Goal: Check status: Check status

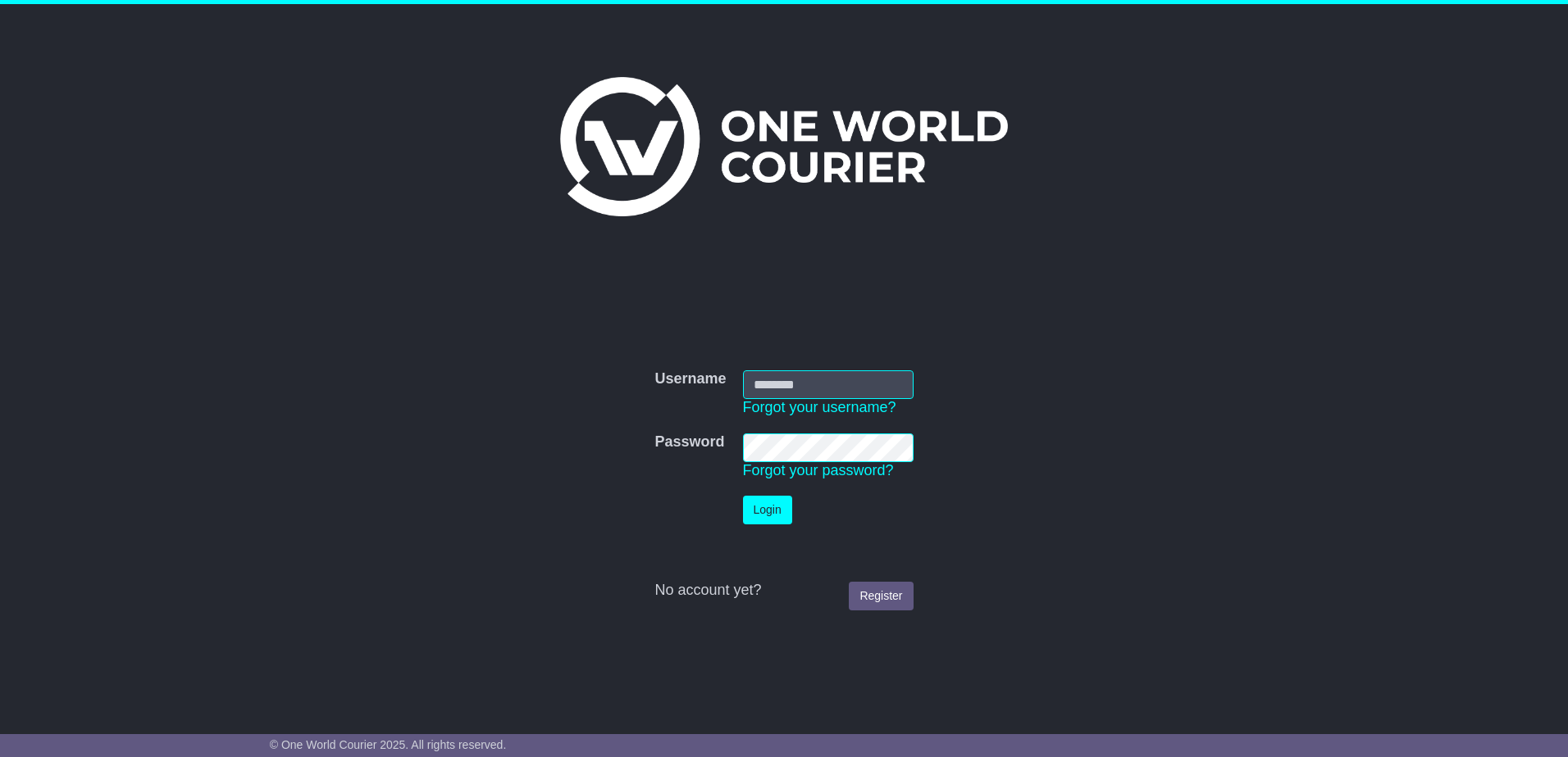
type input "**********"
drag, startPoint x: 503, startPoint y: 423, endPoint x: 509, endPoint y: 407, distance: 17.1
click at [506, 412] on form "**********" at bounding box center [784, 491] width 824 height 256
drag, startPoint x: 295, startPoint y: 405, endPoint x: 272, endPoint y: 363, distance: 47.9
drag, startPoint x: 272, startPoint y: 363, endPoint x: 255, endPoint y: 364, distance: 17.0
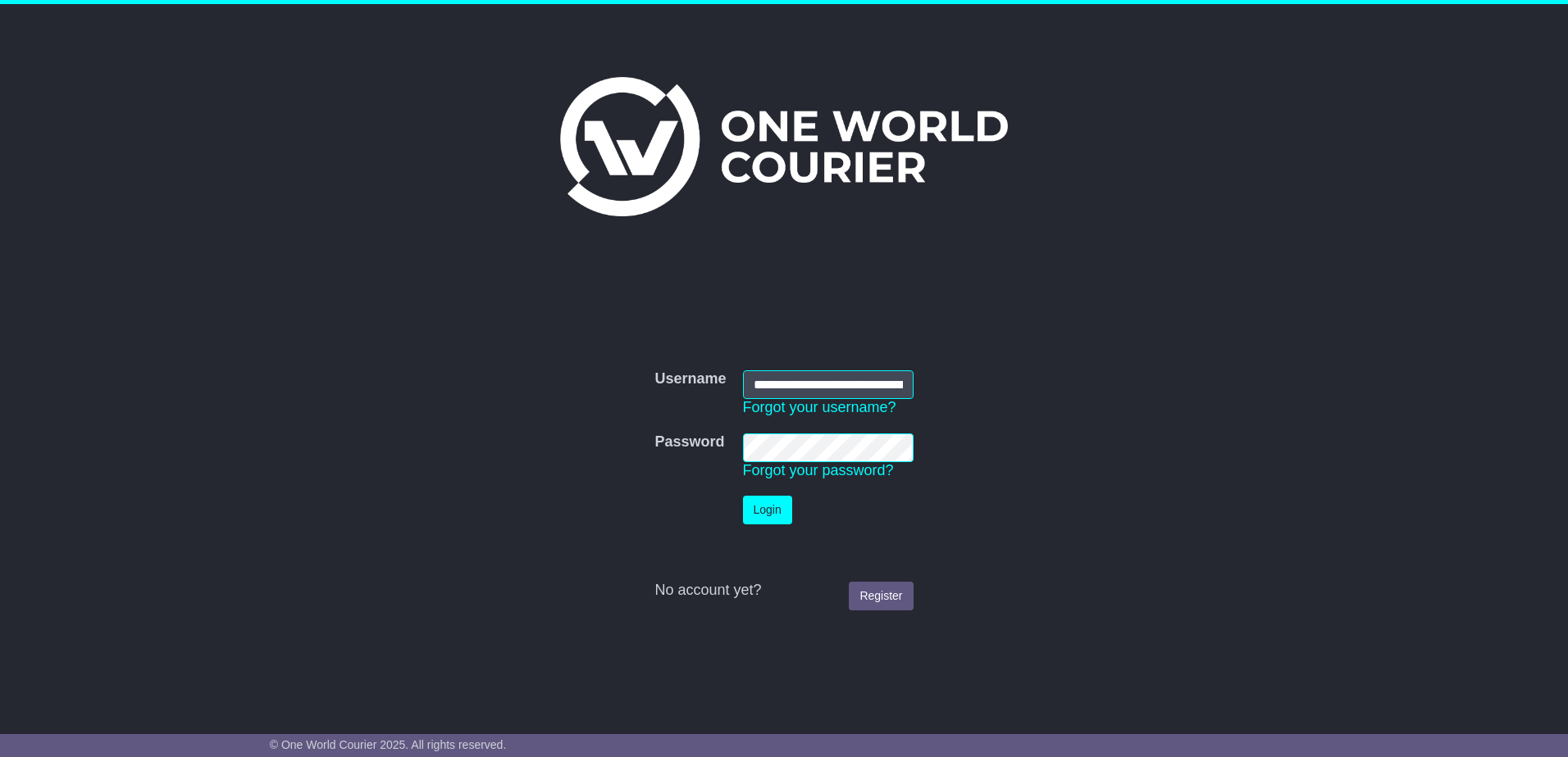
click at [257, 360] on div "**********" at bounding box center [784, 356] width 1568 height 704
drag, startPoint x: 284, startPoint y: 358, endPoint x: 338, endPoint y: 389, distance: 62.3
click at [290, 364] on div "**********" at bounding box center [784, 356] width 1568 height 704
click at [773, 520] on button "Login" at bounding box center [767, 511] width 49 height 29
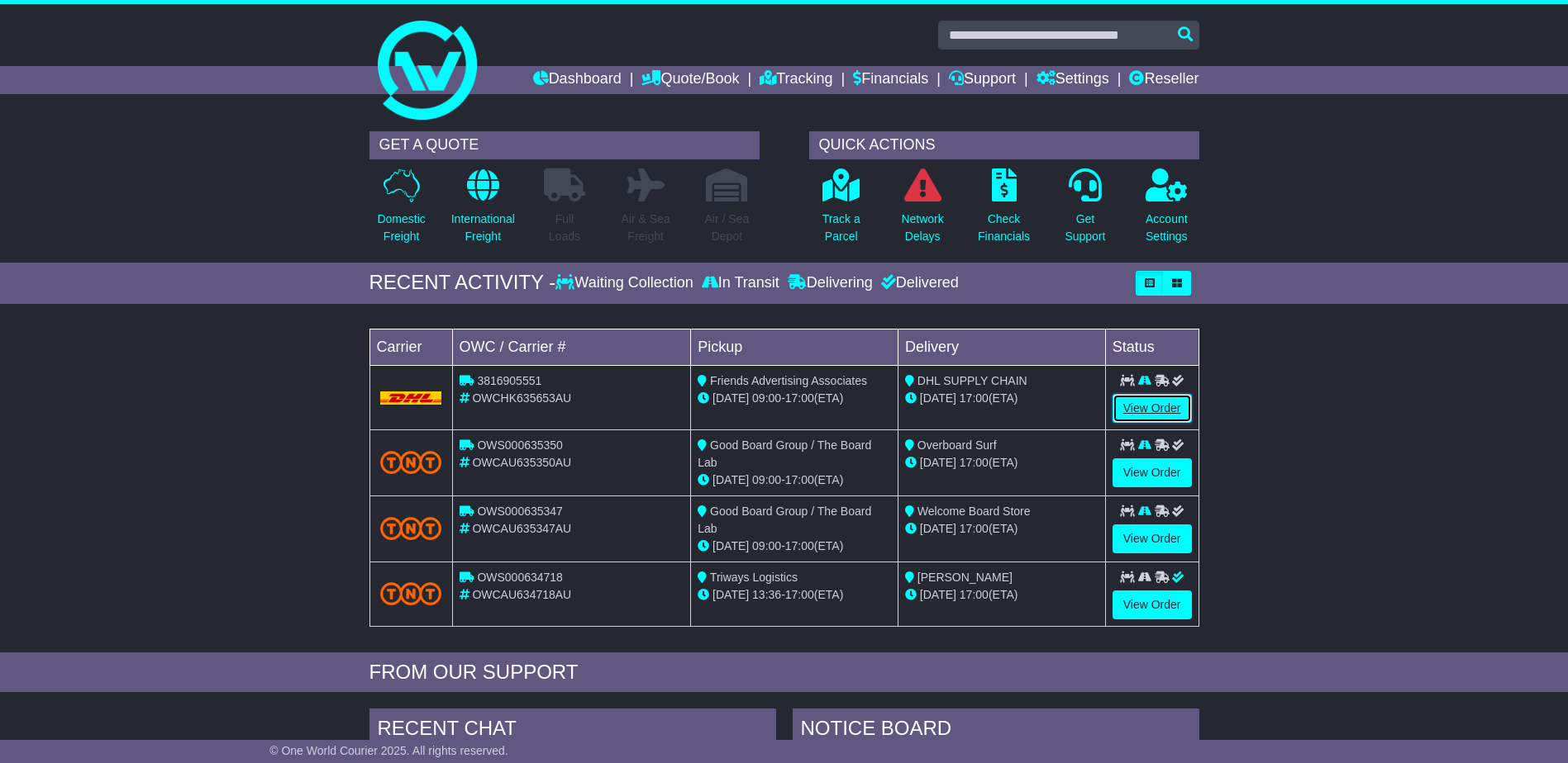
click at [1157, 413] on link "View Order" at bounding box center [1152, 409] width 80 height 29
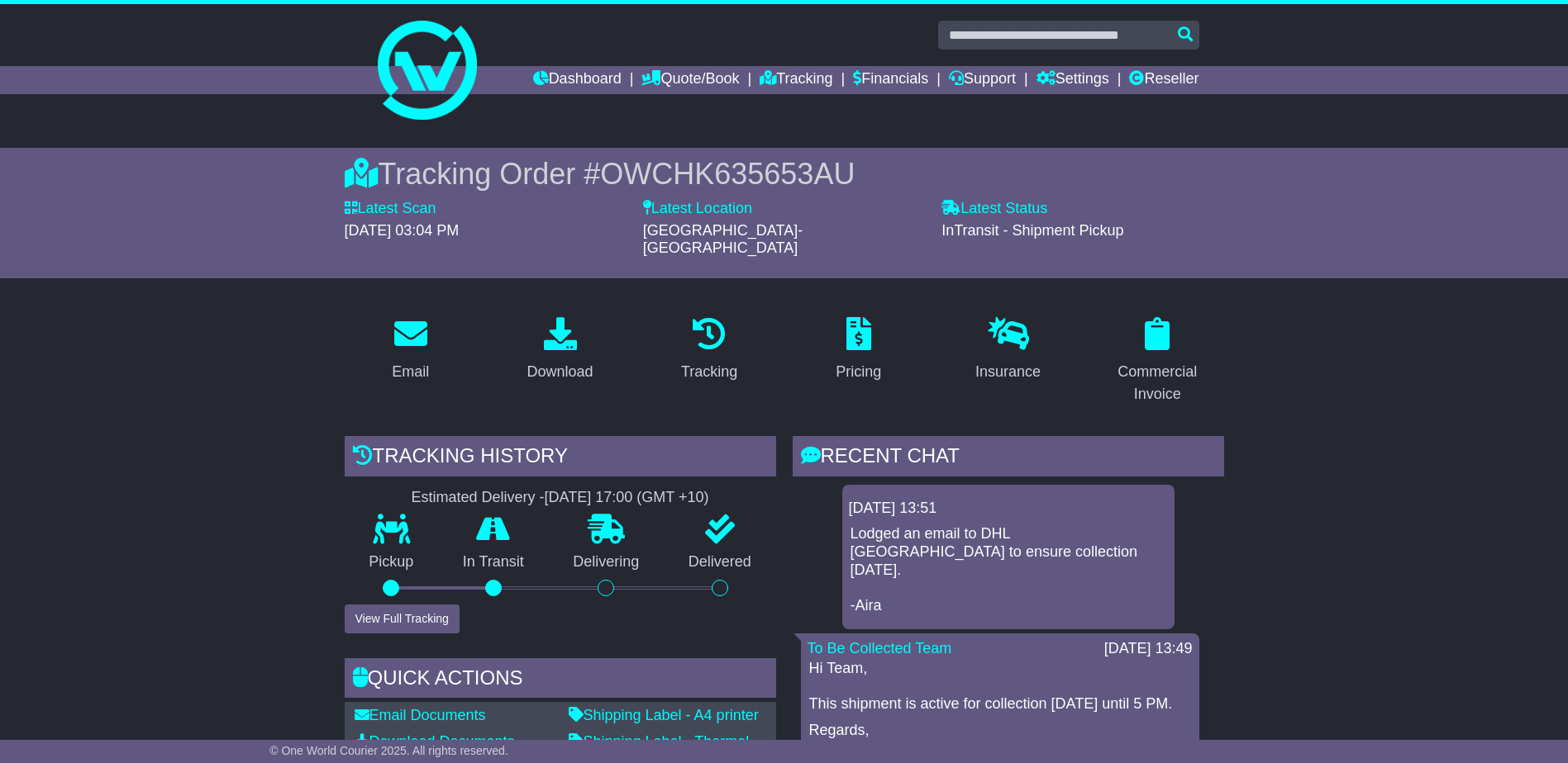
scroll to position [248, 0]
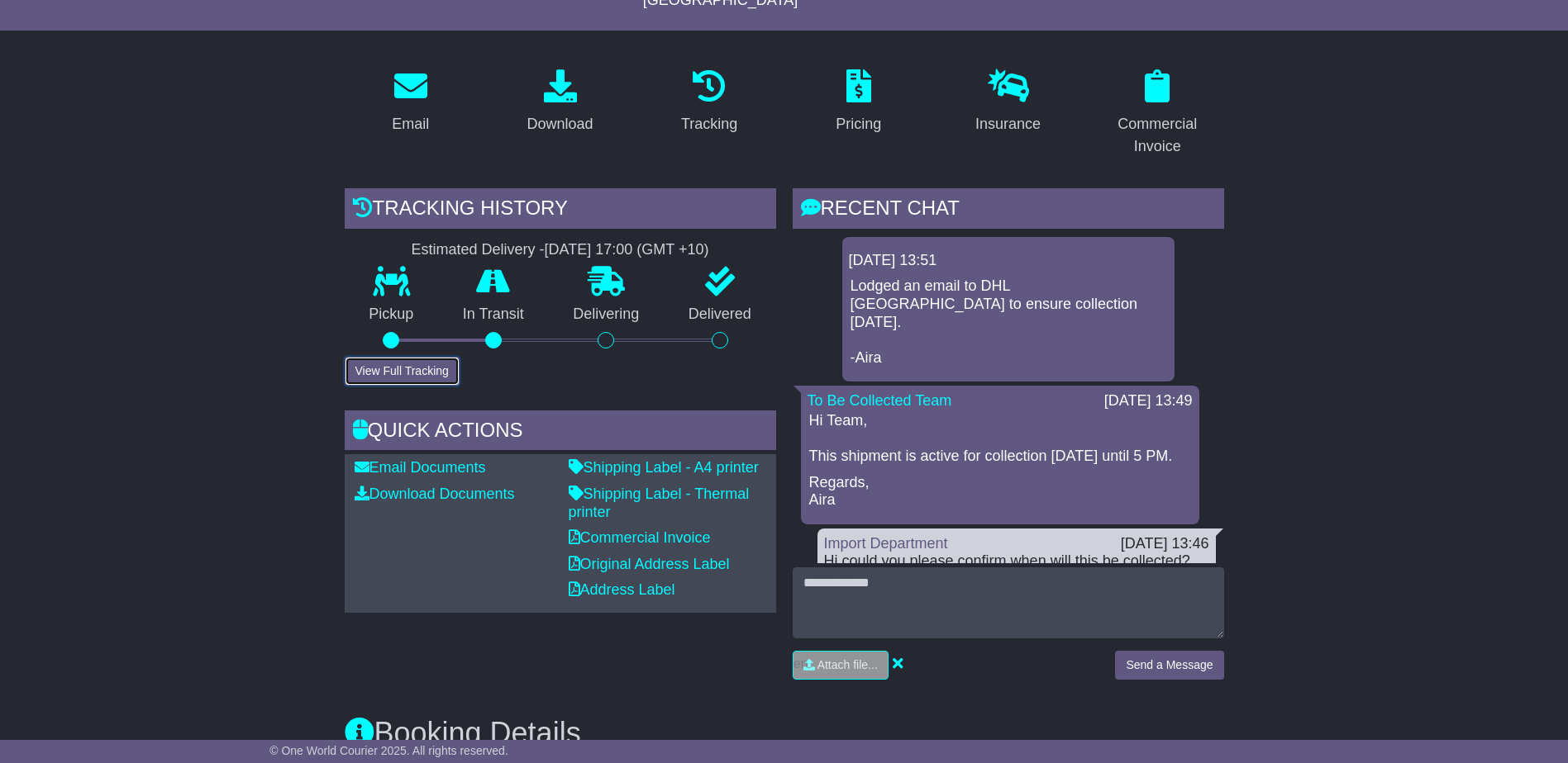
click at [391, 357] on button "View Full Tracking" at bounding box center [401, 372] width 115 height 29
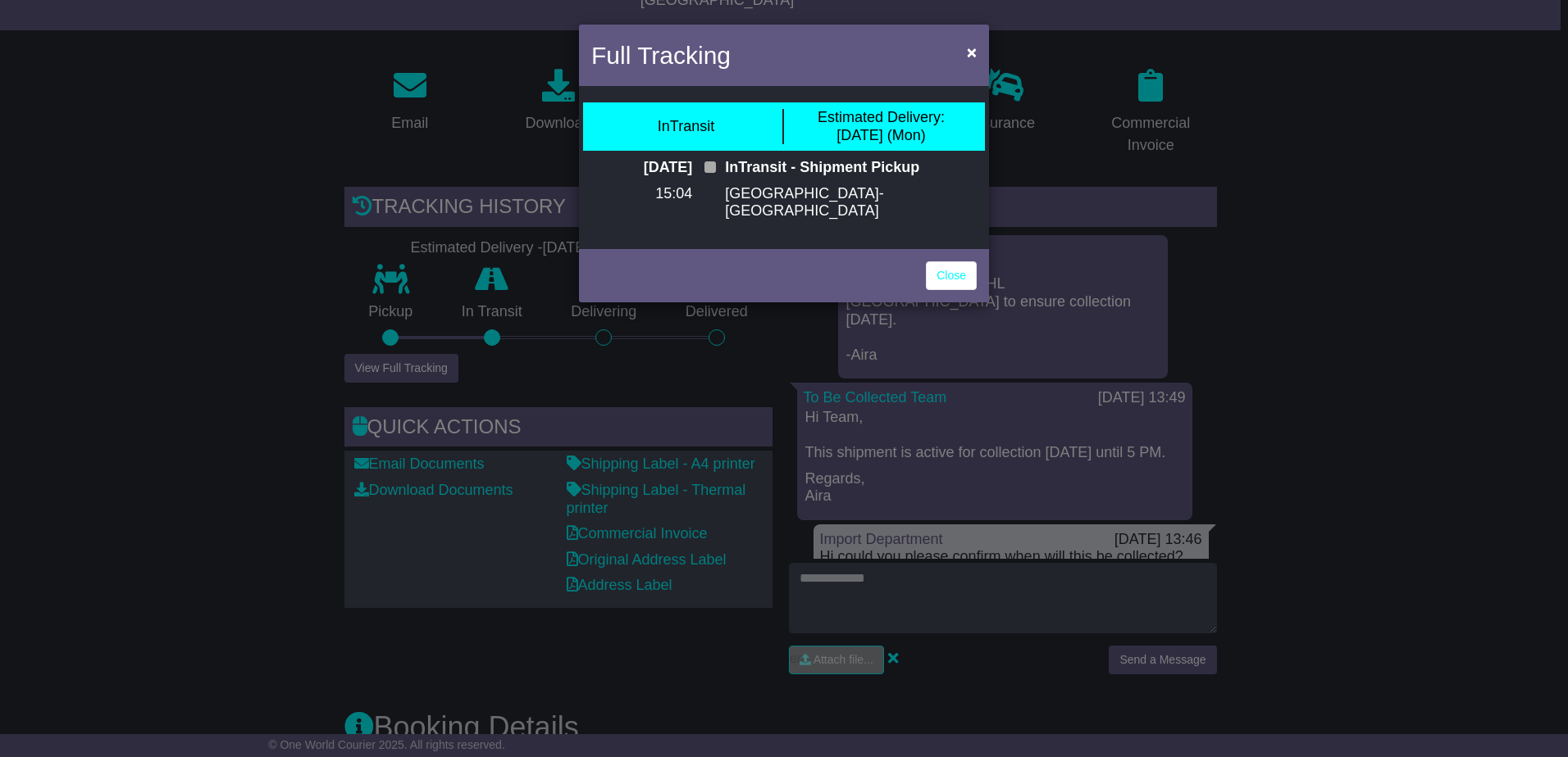
click at [738, 200] on div "InTransit - Shipment Pickup Hong Kong-HK" at bounding box center [850, 195] width 268 height 74
click at [779, 193] on p "Hong Kong-HK" at bounding box center [850, 203] width 252 height 35
drag, startPoint x: 763, startPoint y: 199, endPoint x: 609, endPoint y: 253, distance: 163.2
click at [644, 204] on p "15:04" at bounding box center [641, 194] width 101 height 18
drag, startPoint x: 434, startPoint y: 563, endPoint x: 442, endPoint y: 541, distance: 23.4
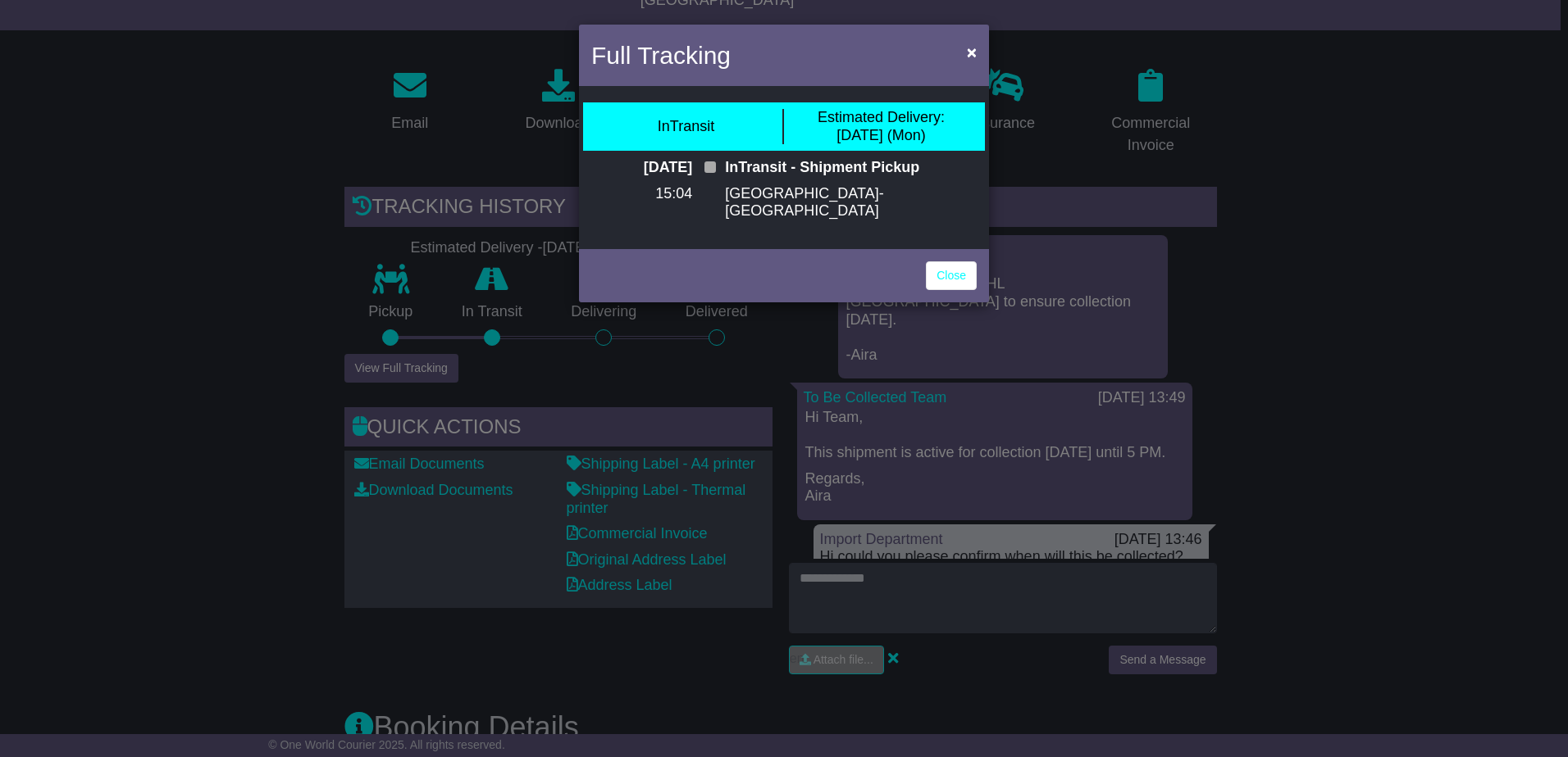
click at [434, 564] on div "Full Tracking × InTransit Estimated Delivery: 25 Aug (Mon) 19 Aug 2025 15:04 In…" at bounding box center [784, 378] width 1568 height 757
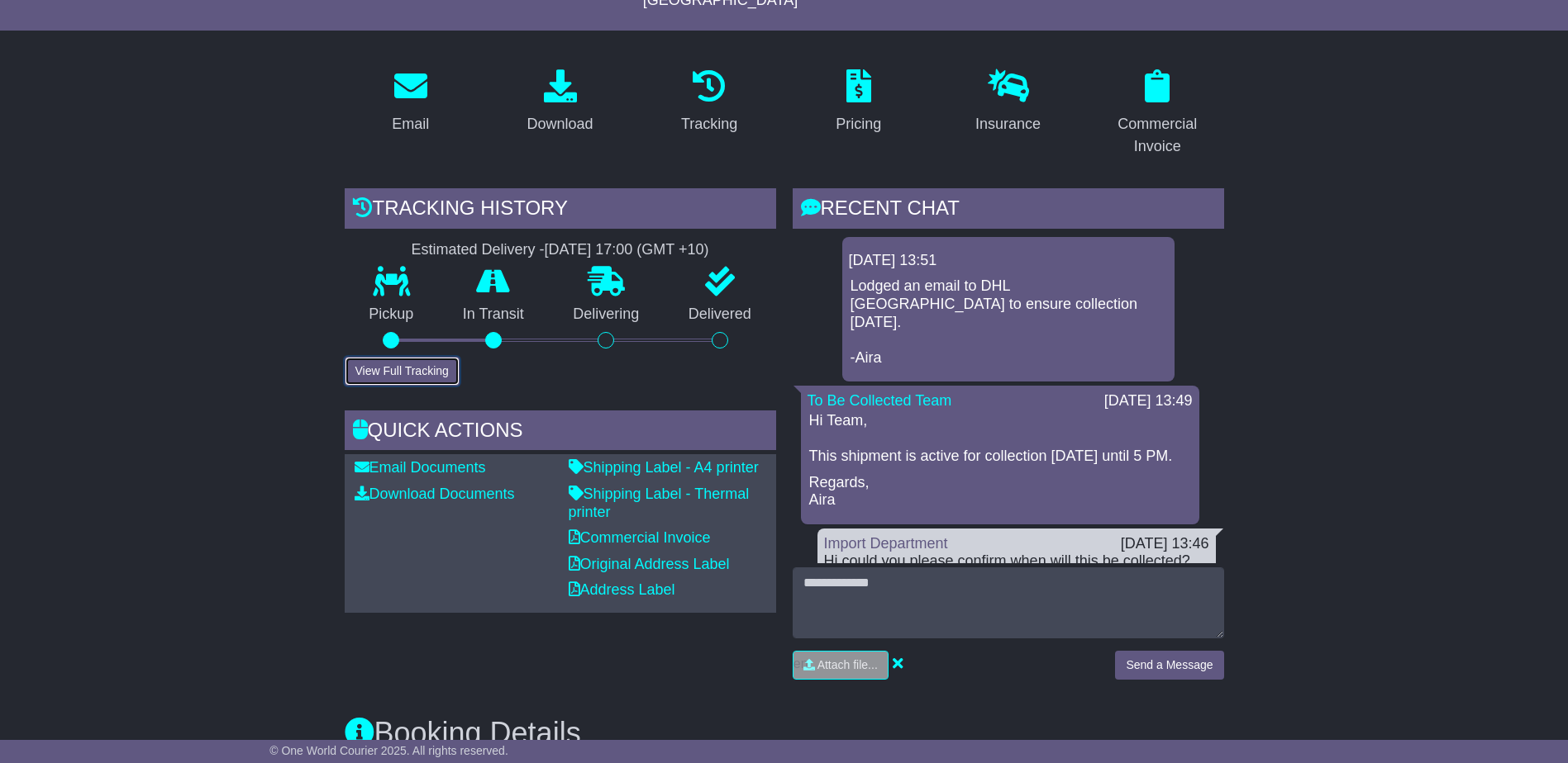
click at [424, 363] on button "View Full Tracking" at bounding box center [401, 372] width 115 height 29
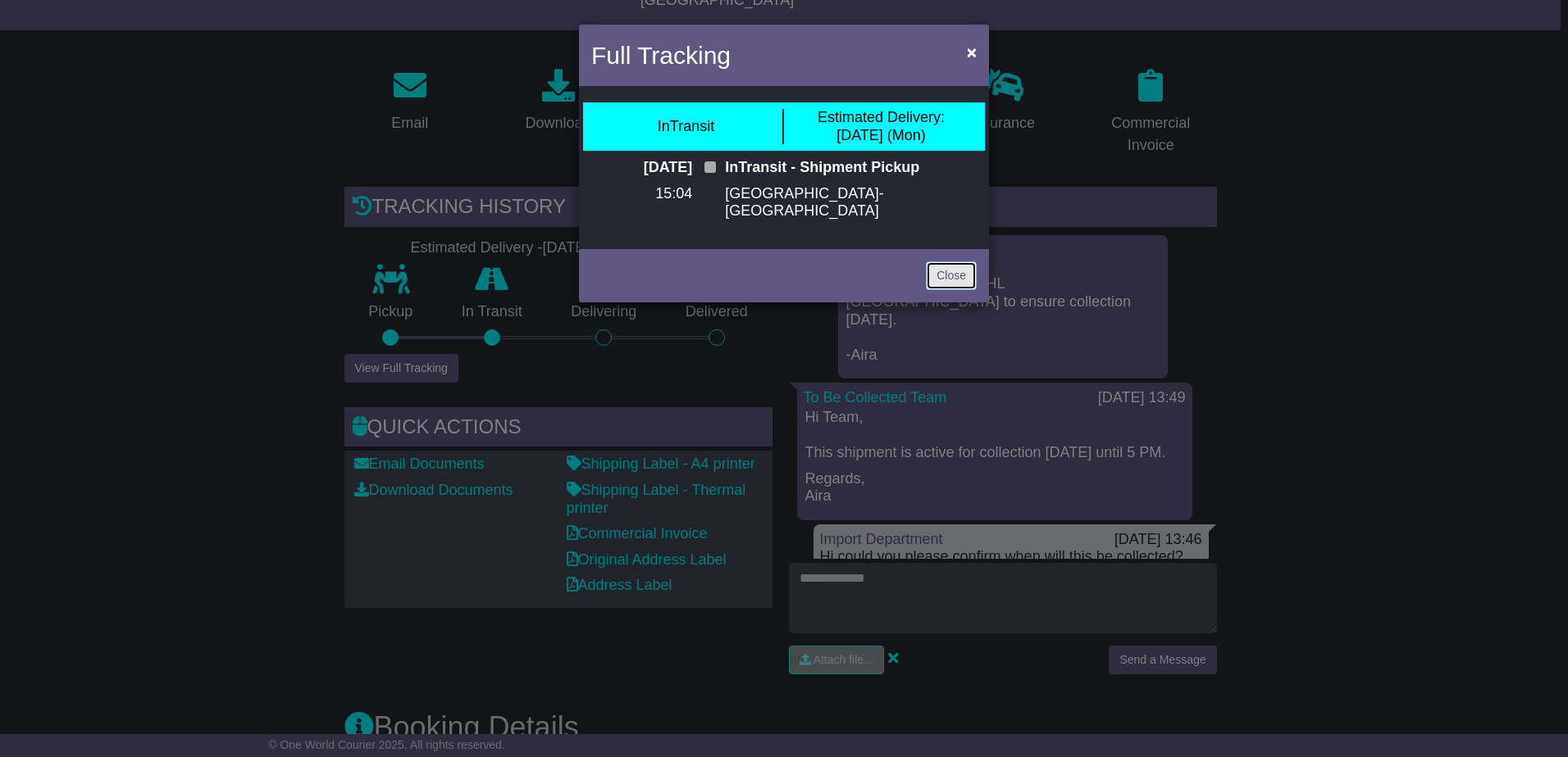
click at [952, 281] on link "Close" at bounding box center [951, 276] width 51 height 29
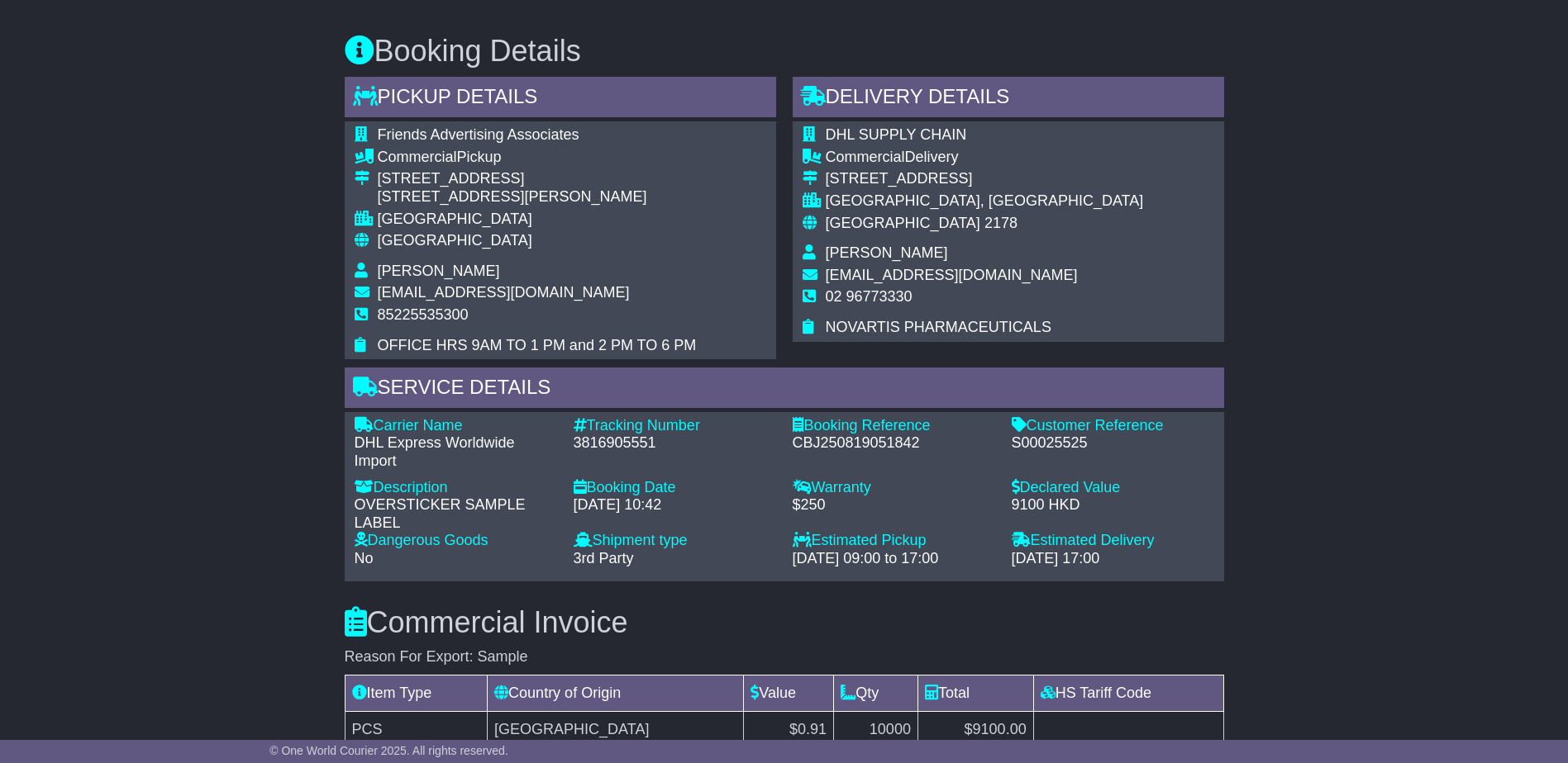
scroll to position [1074, 0]
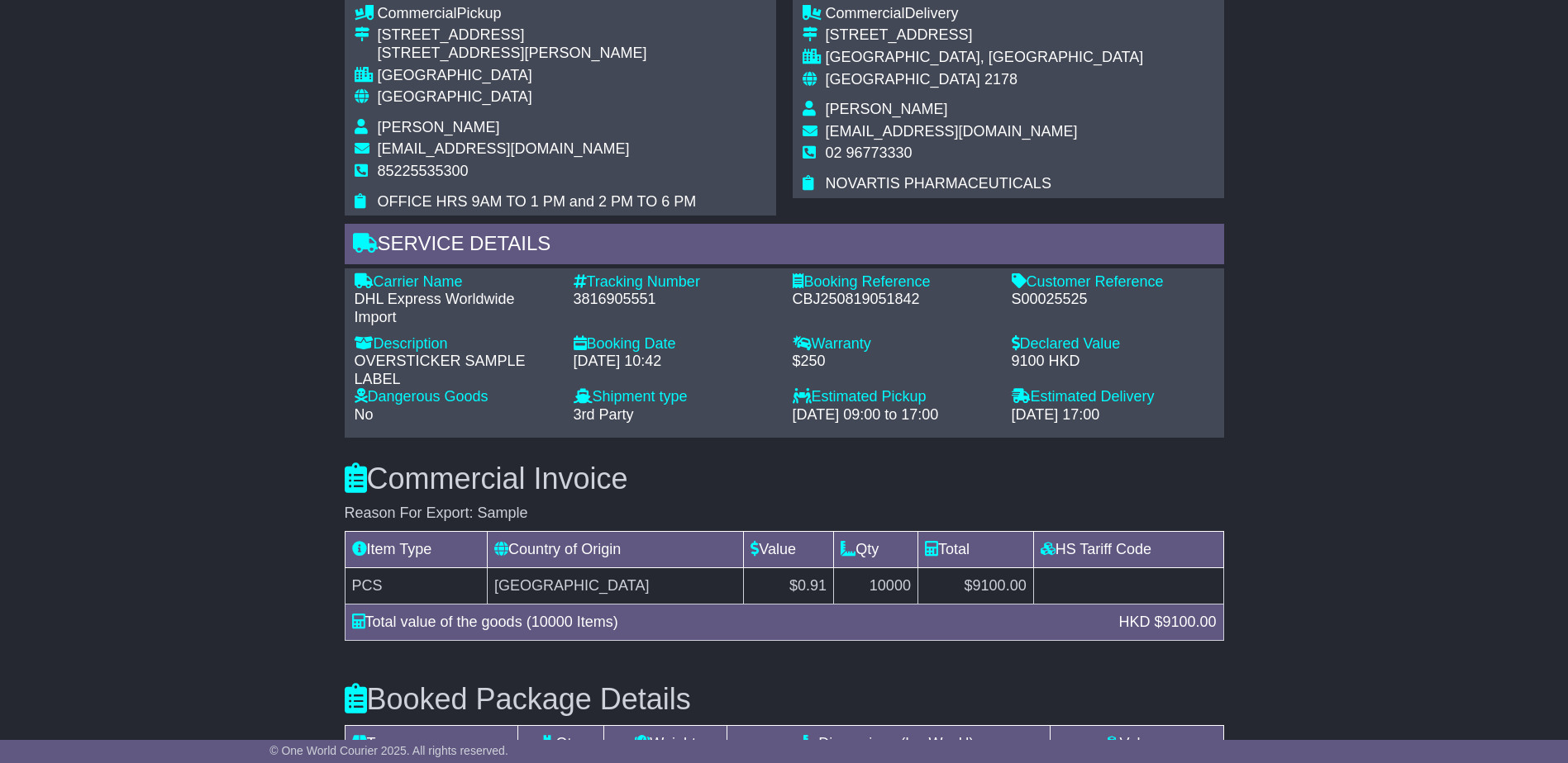
click at [729, 438] on div "Commercial Invoice Reason For Export: Sample Item Type Country of Origin Value …" at bounding box center [784, 548] width 896 height 221
drag, startPoint x: 720, startPoint y: 431, endPoint x: 710, endPoint y: 416, distance: 18.0
click at [713, 419] on div "Email Download Tracking Pricing Insurance" at bounding box center [784, 239] width 896 height 2005
drag, startPoint x: 710, startPoint y: 416, endPoint x: 609, endPoint y: 277, distance: 171.8
click at [609, 291] on div "3816905551" at bounding box center [674, 300] width 203 height 18
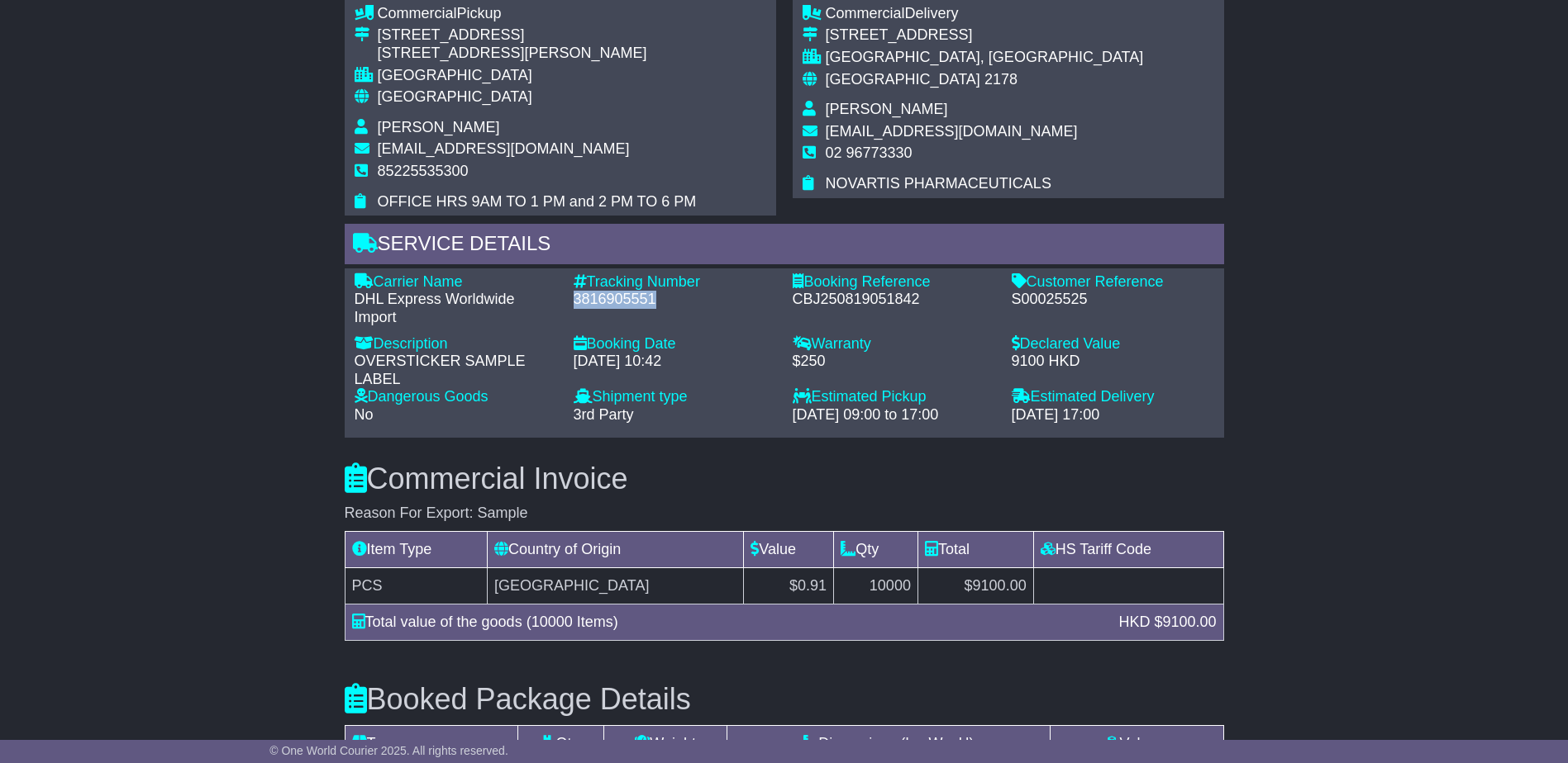
click at [609, 291] on div "3816905551" at bounding box center [674, 300] width 203 height 18
copy div "3816905551"
